Goal: Navigation & Orientation: Find specific page/section

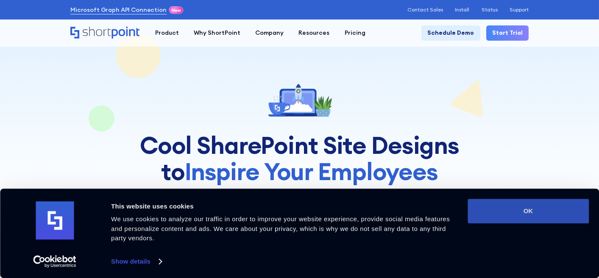
click at [555, 212] on button "OK" at bounding box center [527, 211] width 121 height 25
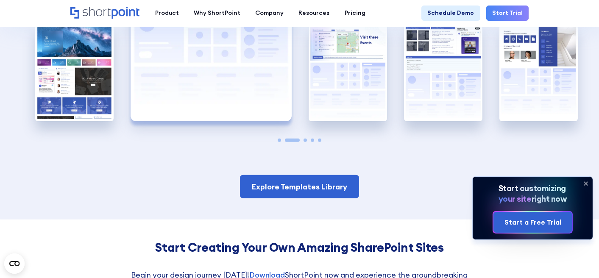
scroll to position [1428, 0]
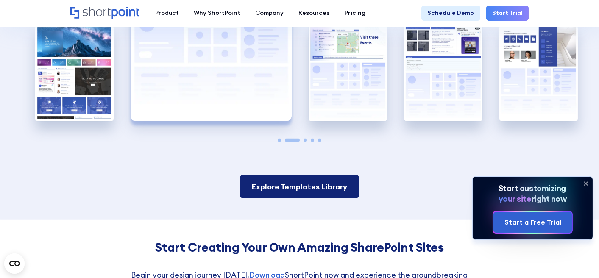
click at [316, 198] on link "Explore Templates Library" at bounding box center [299, 186] width 119 height 23
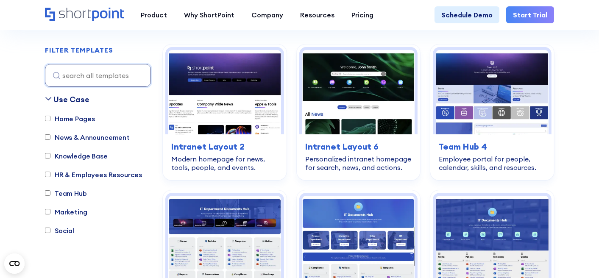
scroll to position [247, 0]
